Goal: Find specific page/section: Find specific page/section

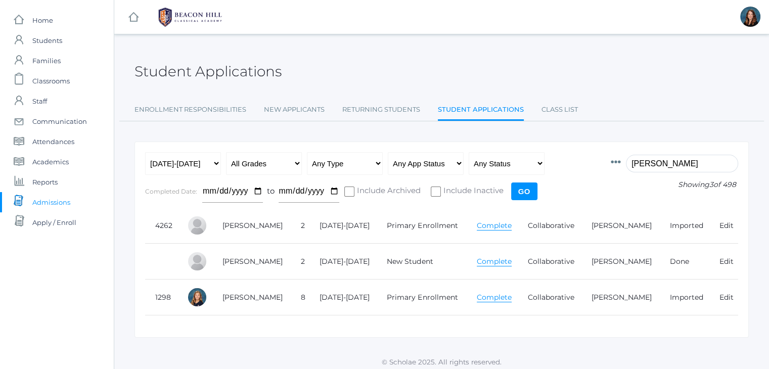
click at [654, 164] on input "chen" at bounding box center [682, 164] width 112 height 18
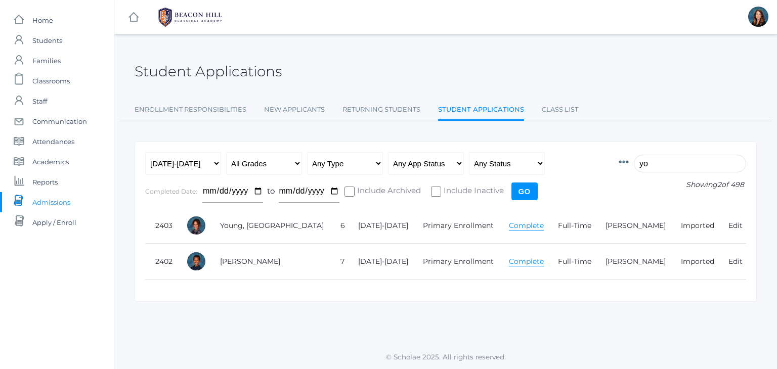
type input "y"
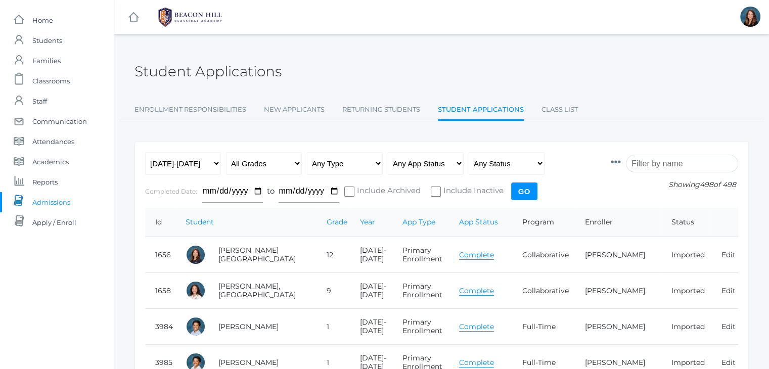
click at [673, 159] on input "search" at bounding box center [682, 164] width 112 height 18
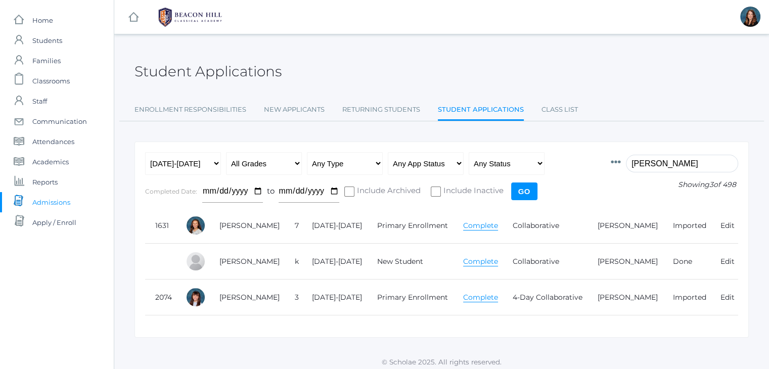
type input "hern"
click at [474, 225] on link "Complete" at bounding box center [480, 226] width 35 height 10
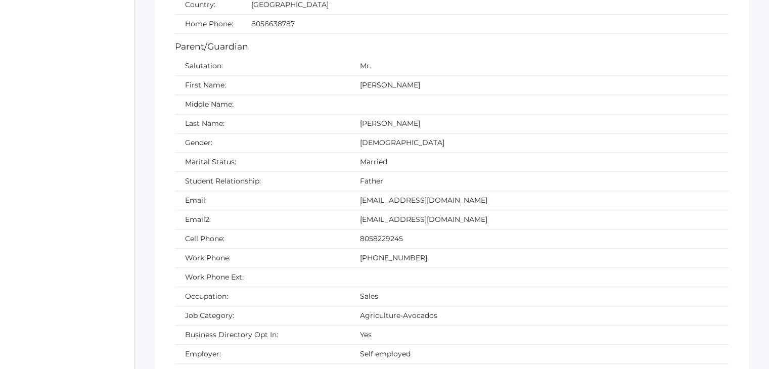
scroll to position [997, 0]
drag, startPoint x: 391, startPoint y: 195, endPoint x: 294, endPoint y: 188, distance: 96.4
click at [350, 190] on td "[EMAIL_ADDRESS][DOMAIN_NAME]" at bounding box center [539, 199] width 379 height 19
copy td "[EMAIL_ADDRESS][DOMAIN_NAME]"
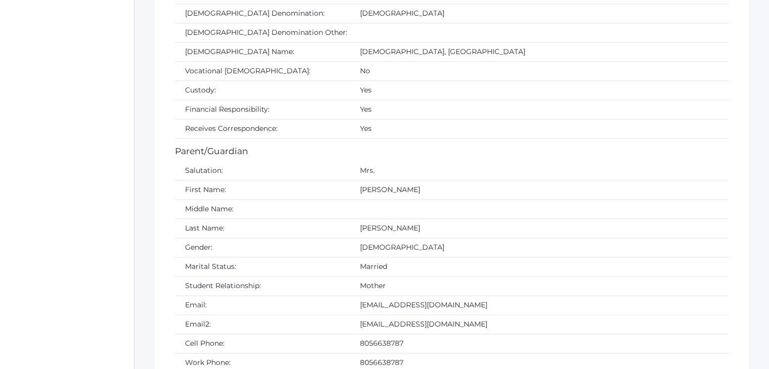
scroll to position [1434, 0]
